Goal: Information Seeking & Learning: Understand process/instructions

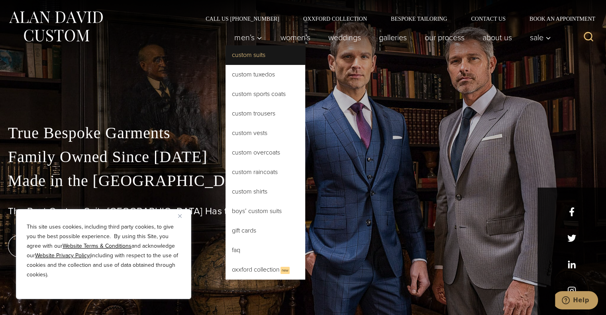
click at [253, 55] on link "Custom Suits" at bounding box center [265, 54] width 80 height 19
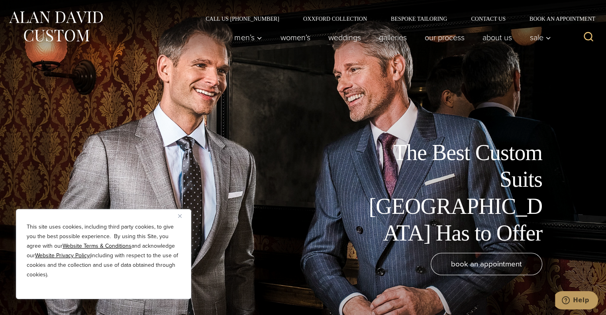
click at [180, 215] on img "Close" at bounding box center [180, 216] width 4 height 4
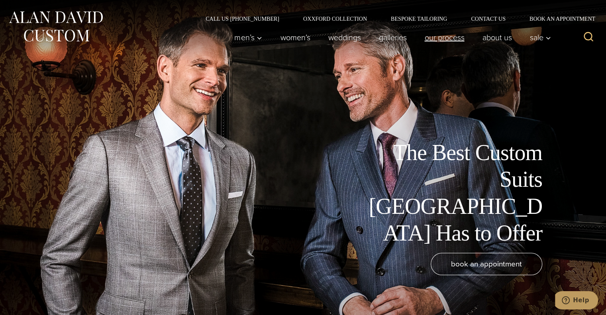
click at [450, 37] on link "Our Process" at bounding box center [444, 37] width 58 height 16
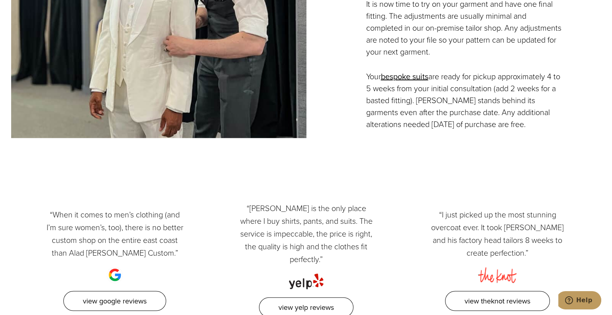
scroll to position [1952, 0]
